Goal: Task Accomplishment & Management: Use online tool/utility

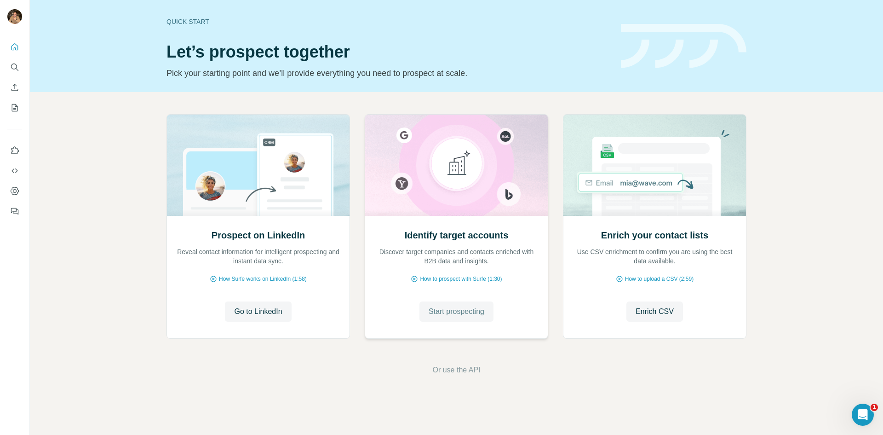
click at [450, 308] on span "Start prospecting" at bounding box center [457, 311] width 56 height 11
click at [456, 309] on span "Start prospecting" at bounding box center [457, 311] width 56 height 11
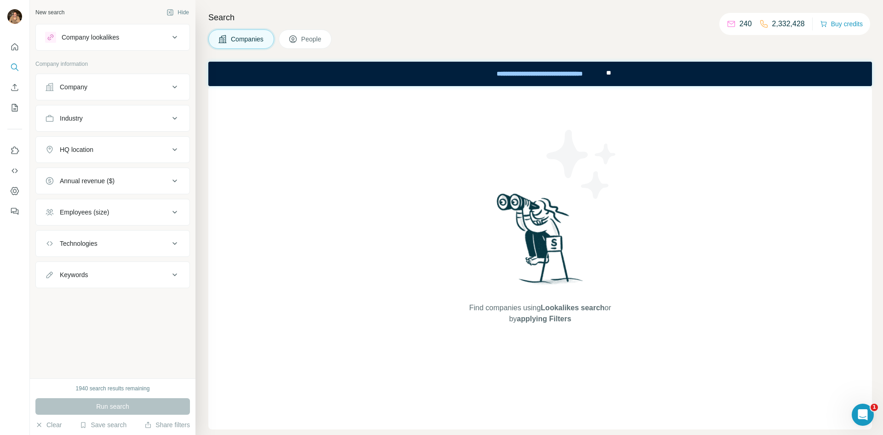
click at [90, 149] on div "HQ location" at bounding box center [77, 149] width 34 height 9
